Goal: Contribute content: Add original content to the website for others to see

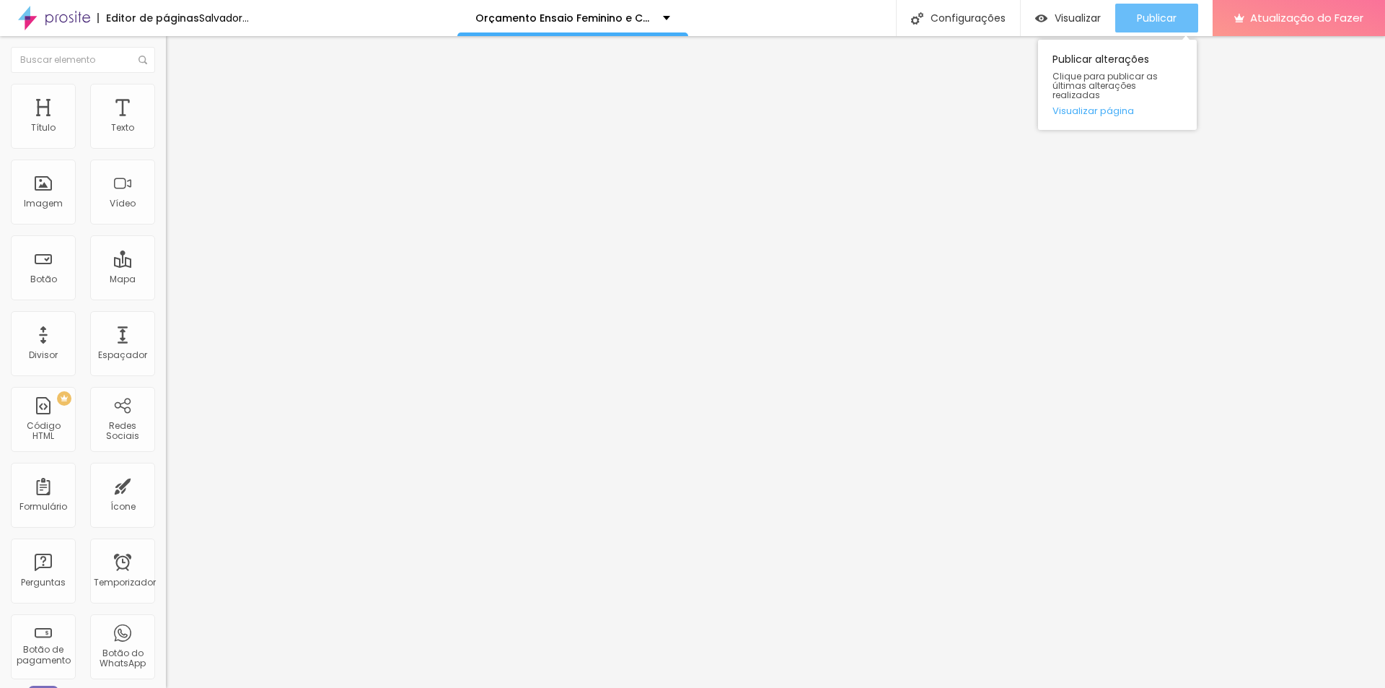
click at [1158, 9] on div "Publicar" at bounding box center [1157, 18] width 40 height 29
click at [1148, 22] on font "Publicar" at bounding box center [1157, 18] width 40 height 14
click at [1154, 18] on font "Publicar" at bounding box center [1157, 18] width 40 height 14
click at [1160, 23] on font "Publicar" at bounding box center [1157, 18] width 40 height 14
click at [1159, 20] on font "Publicar" at bounding box center [1157, 18] width 40 height 14
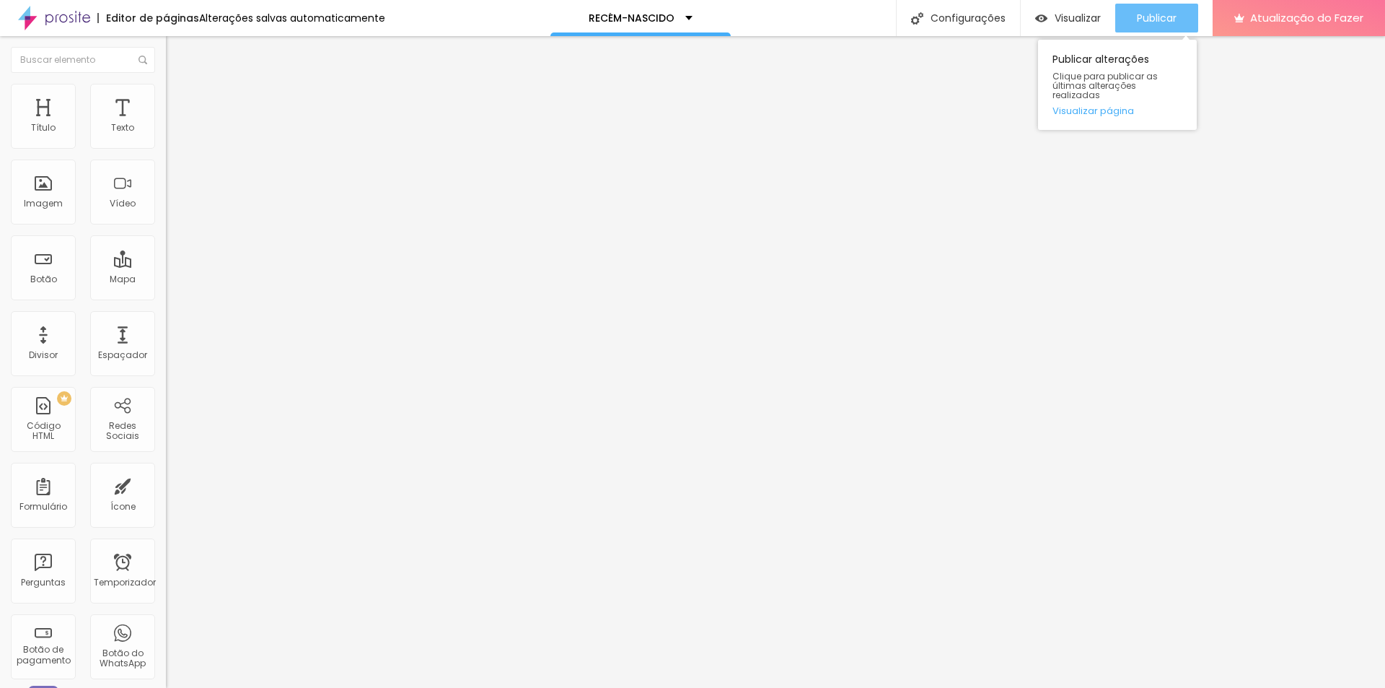
click at [1142, 9] on div "Publicar" at bounding box center [1157, 18] width 40 height 29
click at [1173, 19] on font "Publicar" at bounding box center [1157, 18] width 40 height 14
click at [166, 89] on img at bounding box center [172, 90] width 13 height 13
click at [166, 82] on img at bounding box center [172, 75] width 13 height 13
click at [166, 123] on div "Trocar imagem" at bounding box center [249, 118] width 166 height 10
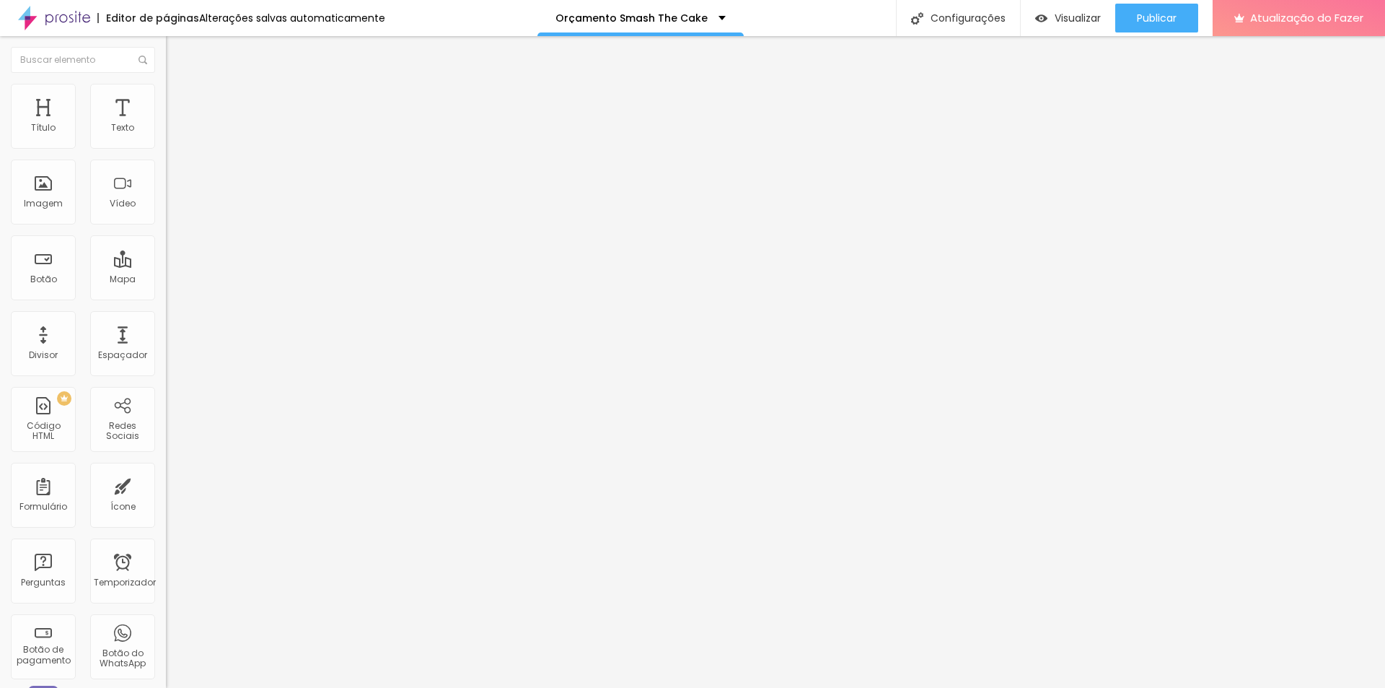
click at [175, 124] on font "Trocar imagem" at bounding box center [210, 118] width 70 height 12
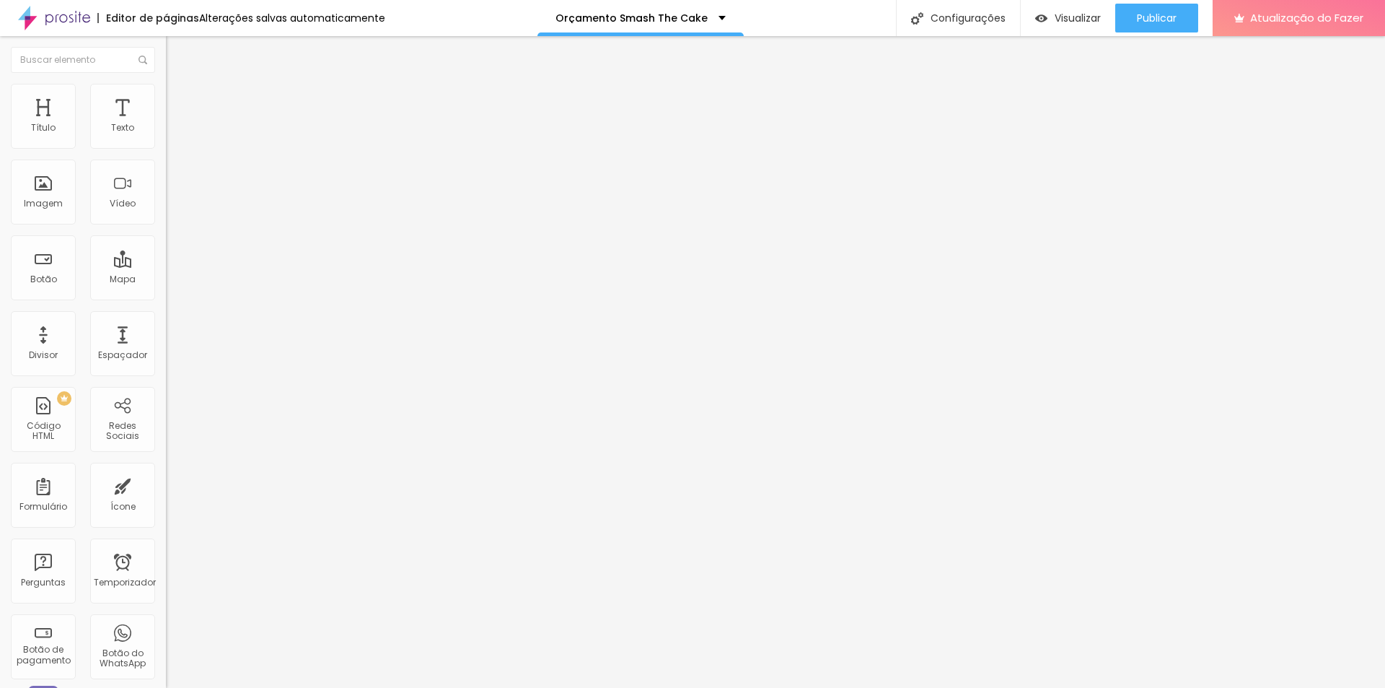
click at [1177, 22] on font "Publicar" at bounding box center [1157, 18] width 40 height 14
click at [1154, 27] on div "Publicar" at bounding box center [1157, 18] width 40 height 29
click at [166, 93] on li "Estilo" at bounding box center [249, 91] width 166 height 14
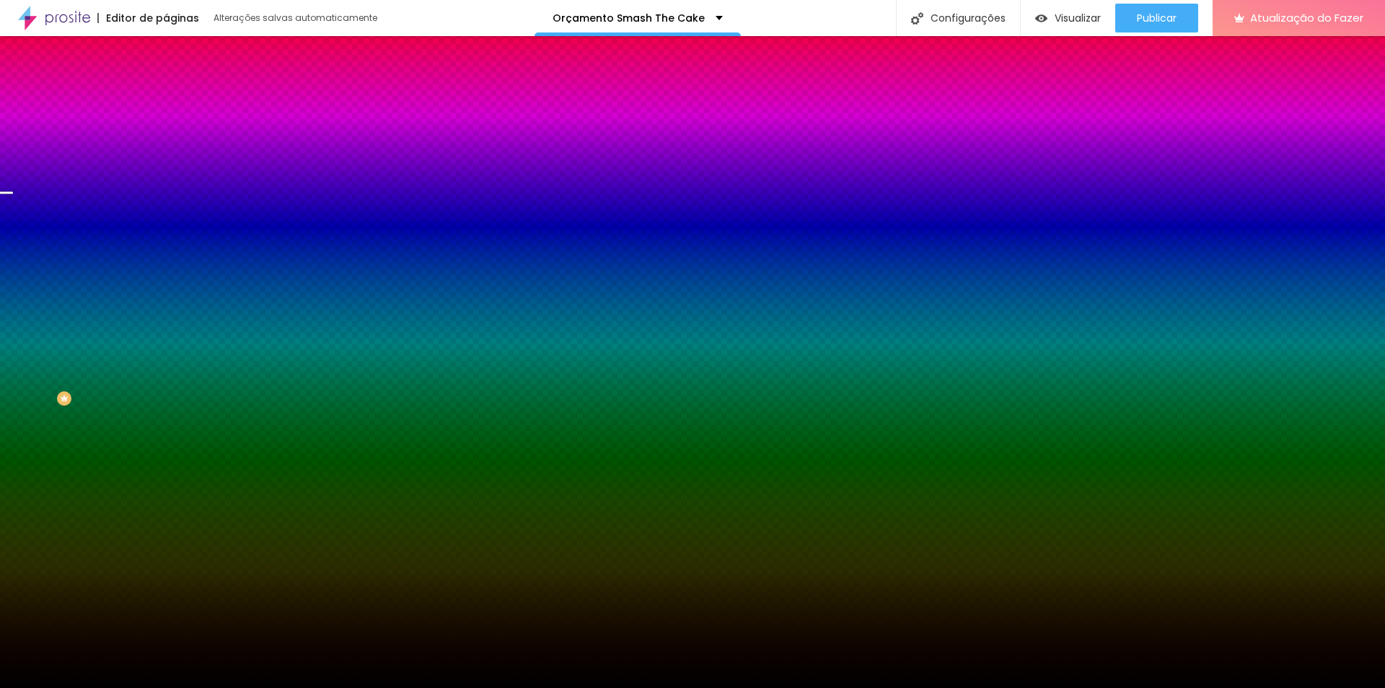
click at [175, 133] on font "Trocar imagem" at bounding box center [210, 126] width 70 height 12
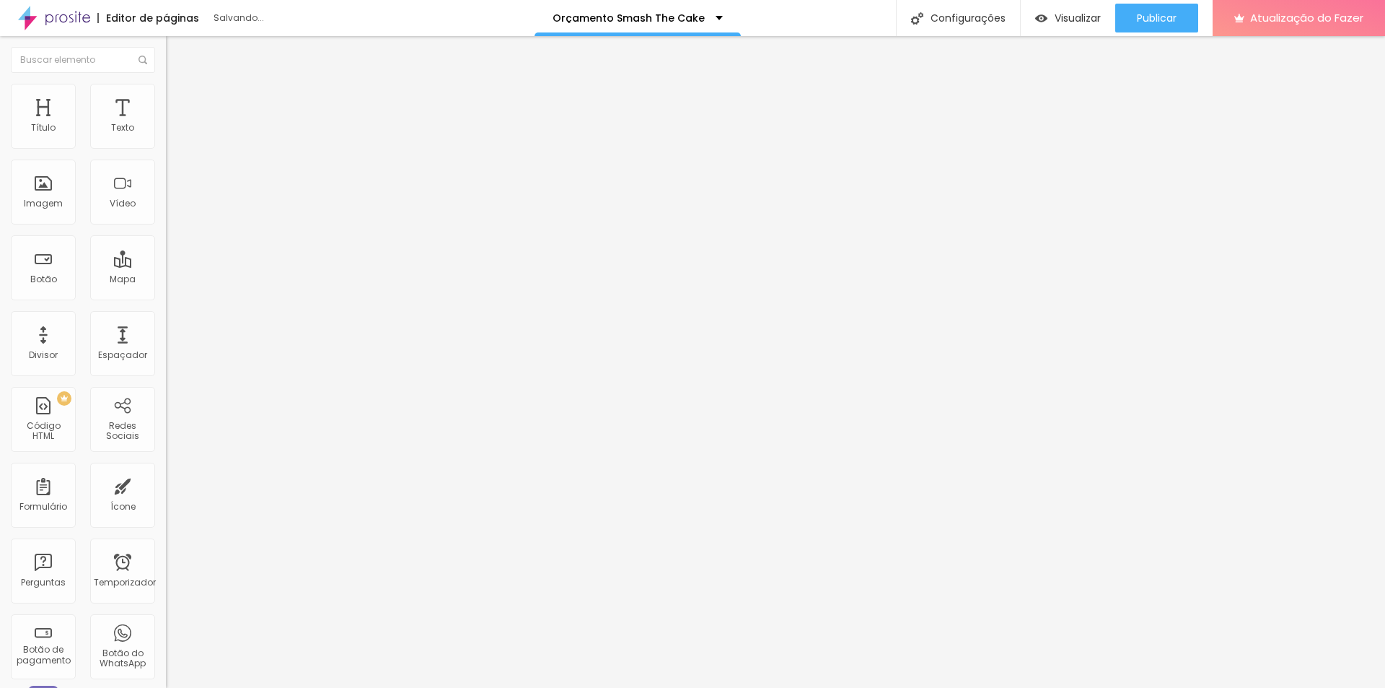
click at [175, 124] on font "Trocar imagem" at bounding box center [210, 118] width 70 height 12
drag, startPoint x: 72, startPoint y: 92, endPoint x: 80, endPoint y: 95, distance: 8.4
click at [166, 92] on li "Estilo" at bounding box center [249, 91] width 166 height 14
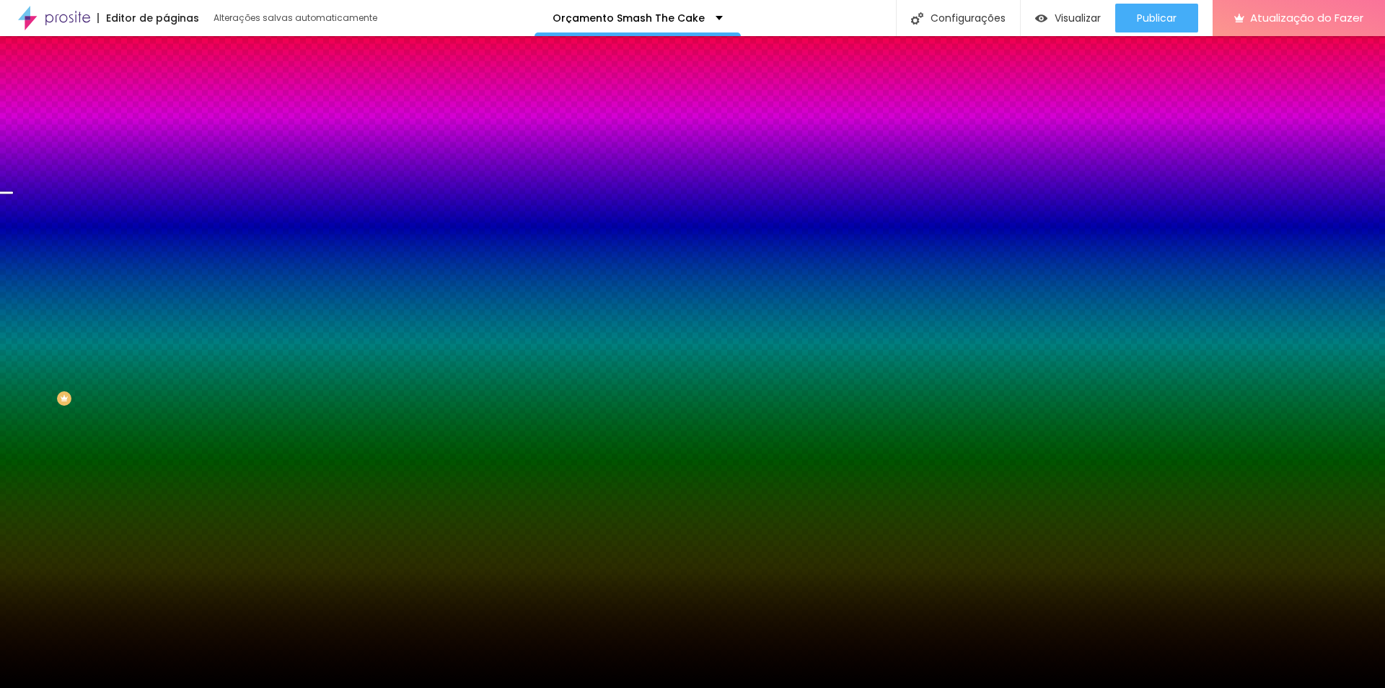
click at [175, 133] on font "Trocar imagem" at bounding box center [210, 126] width 70 height 12
drag, startPoint x: 921, startPoint y: 225, endPoint x: 928, endPoint y: 242, distance: 18.5
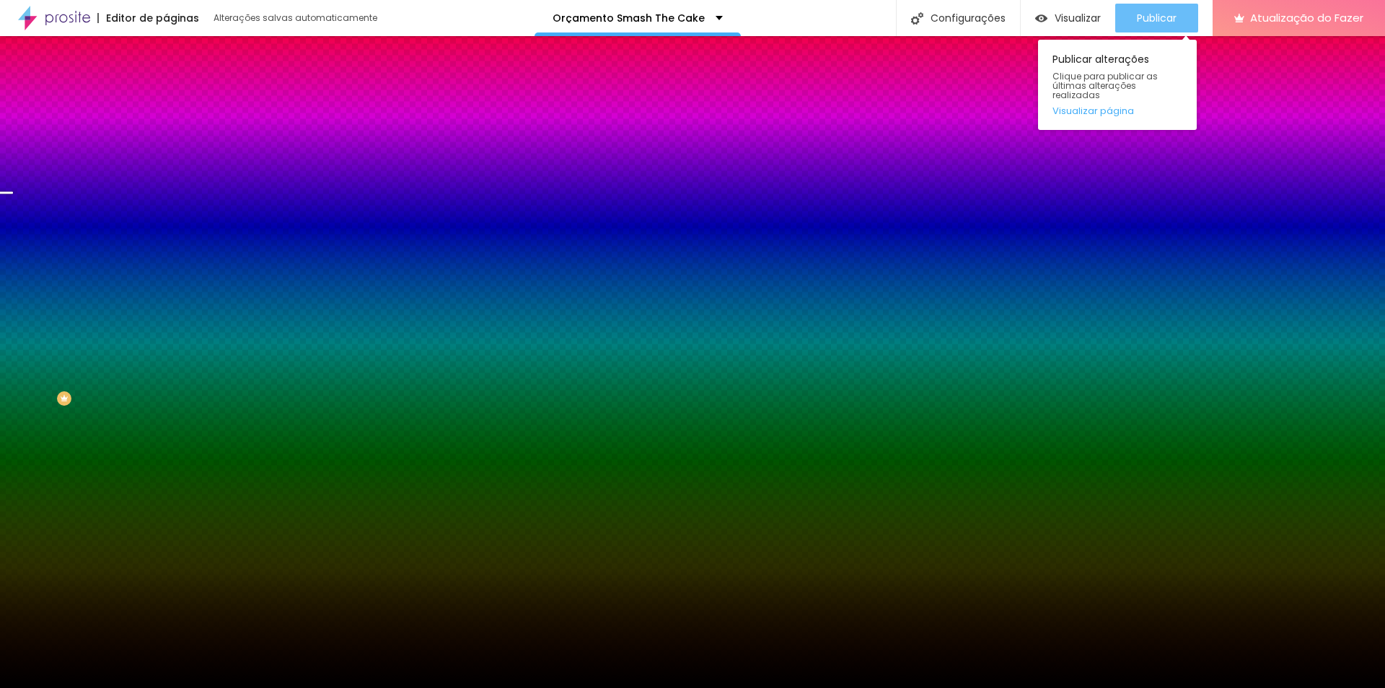
click at [1151, 19] on font "Publicar" at bounding box center [1157, 18] width 40 height 14
click at [1155, 13] on font "Publicar" at bounding box center [1157, 18] width 40 height 14
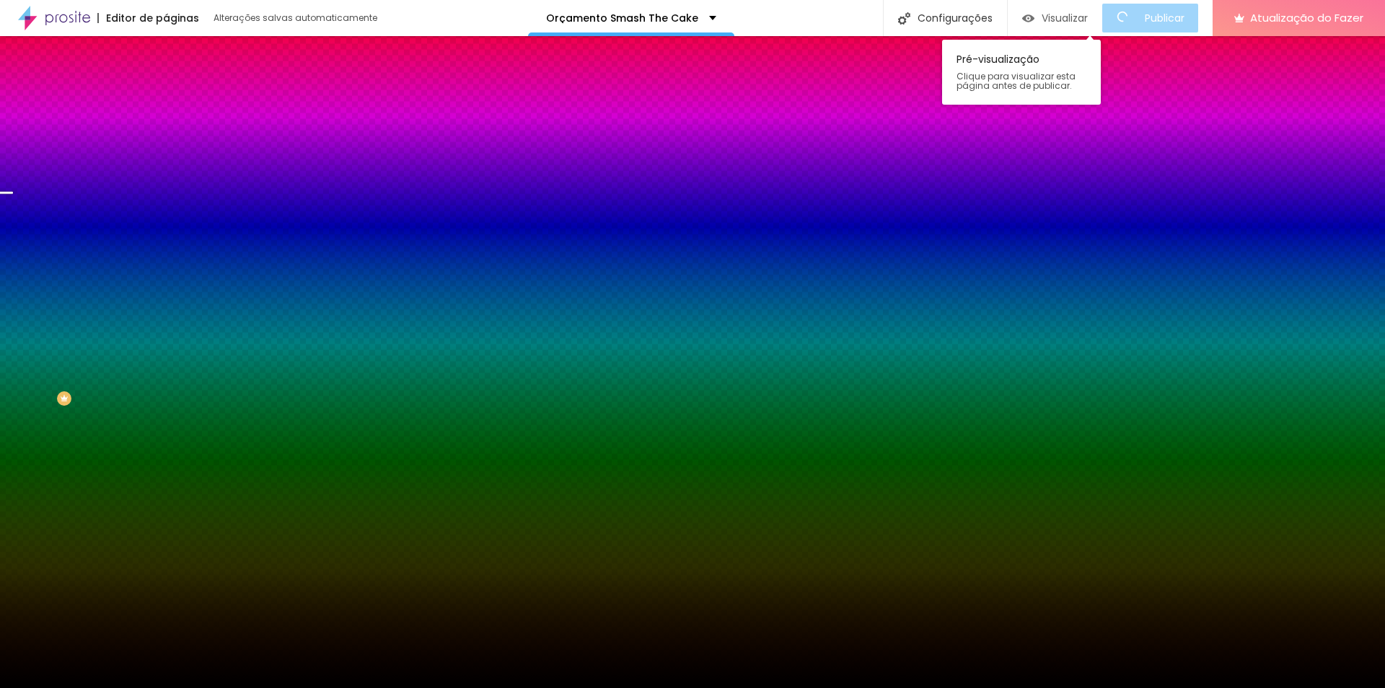
click at [1061, 9] on div "Visualizar" at bounding box center [1055, 18] width 66 height 29
